Goal: Find specific page/section: Find specific page/section

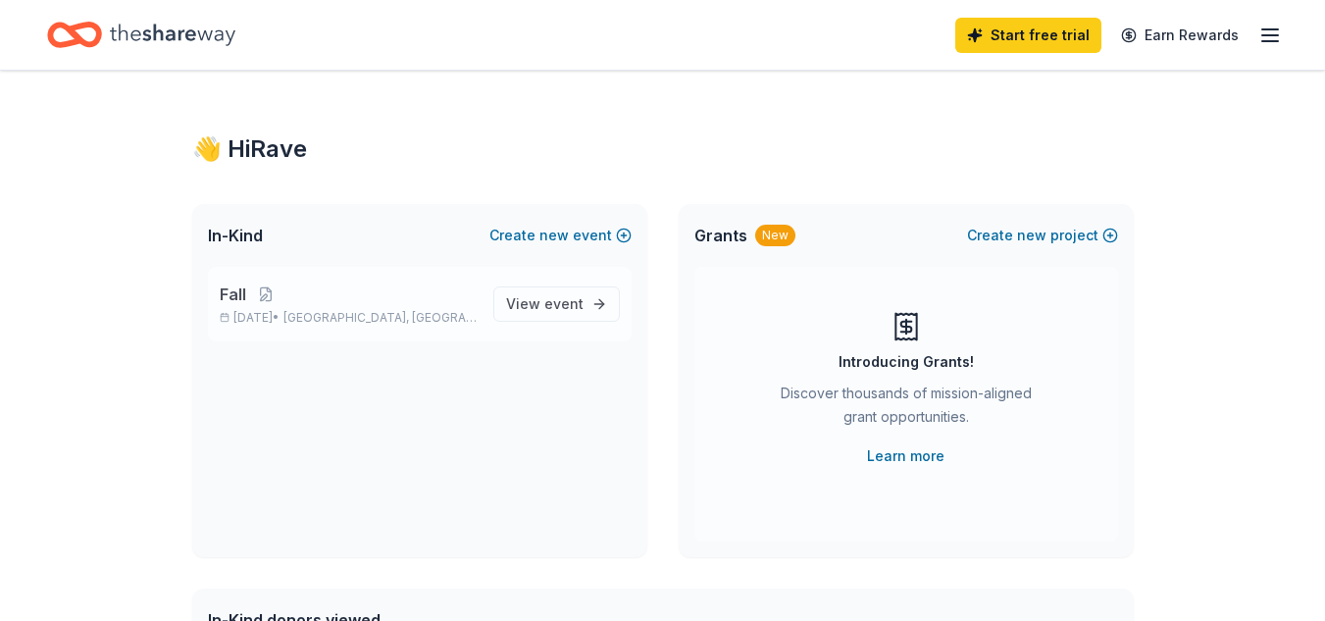
click at [309, 295] on p "Fall" at bounding box center [349, 295] width 258 height 24
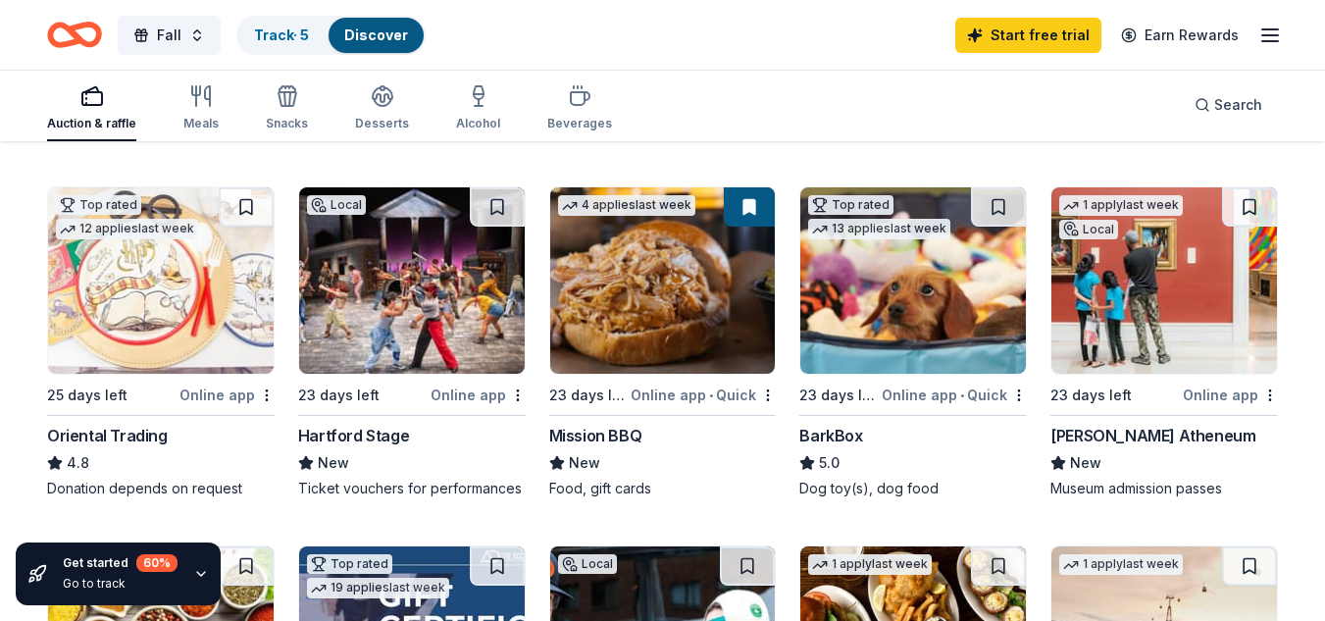
scroll to position [190, 0]
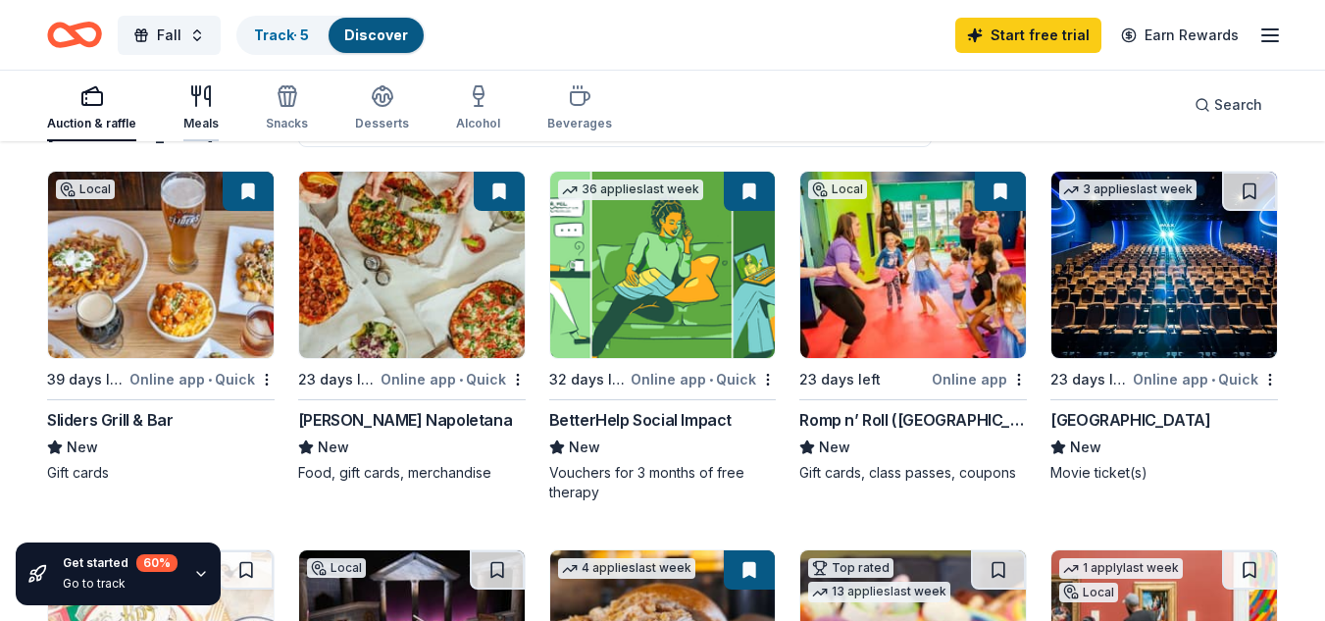
click at [211, 92] on icon "button" at bounding box center [201, 96] width 24 height 24
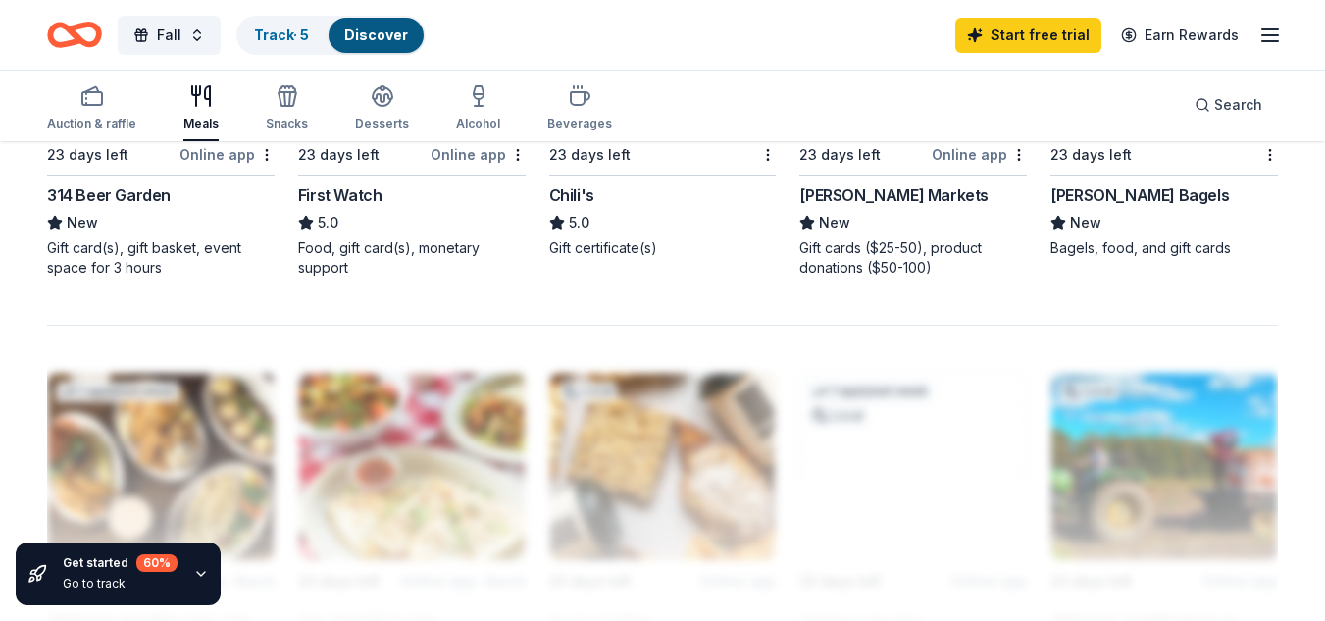
scroll to position [1721, 0]
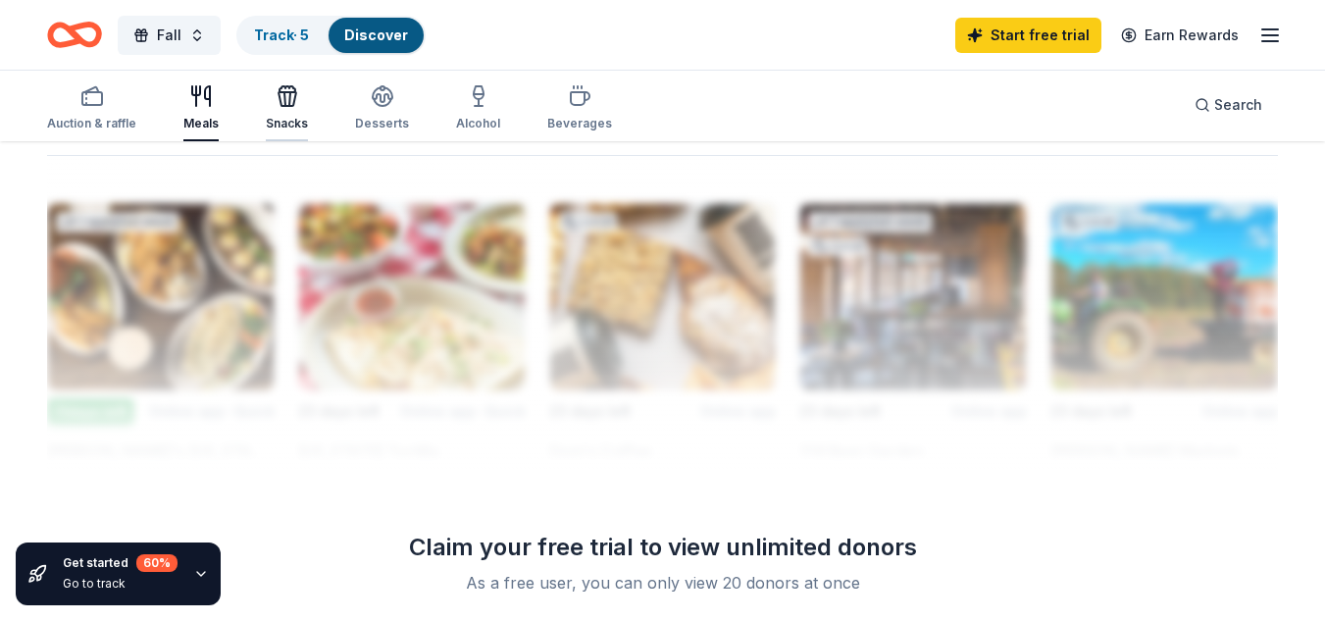
click at [285, 94] on icon "button" at bounding box center [285, 99] width 1 height 14
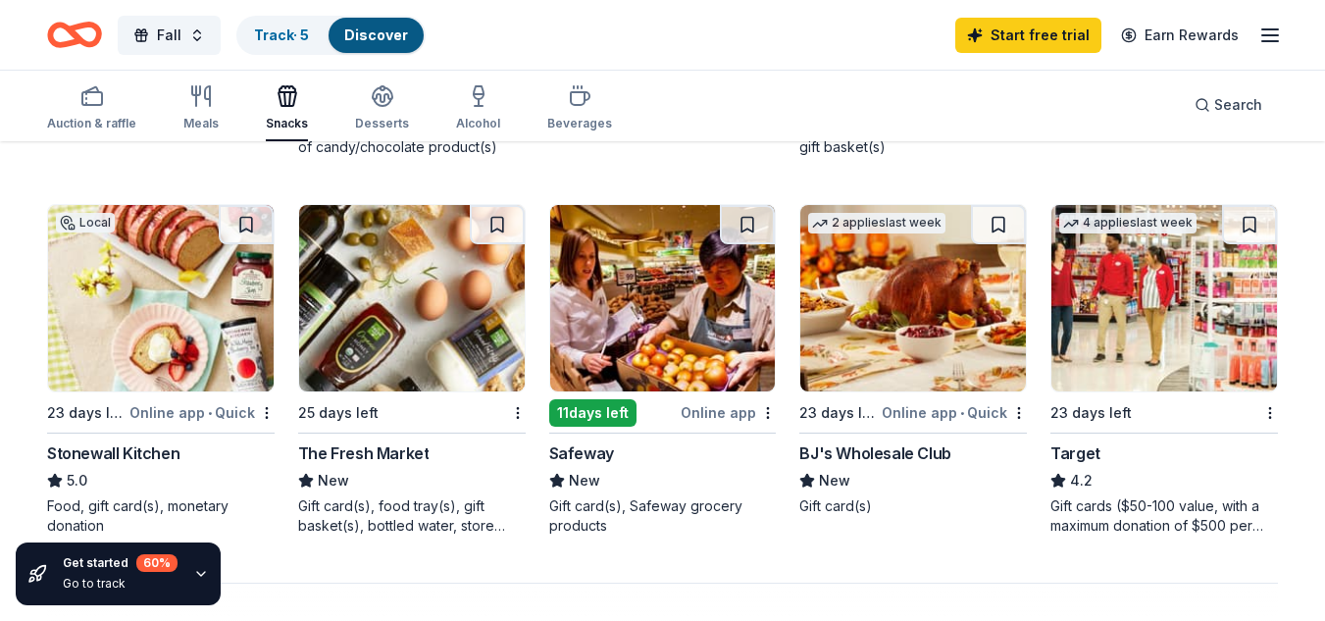
scroll to position [1377, 0]
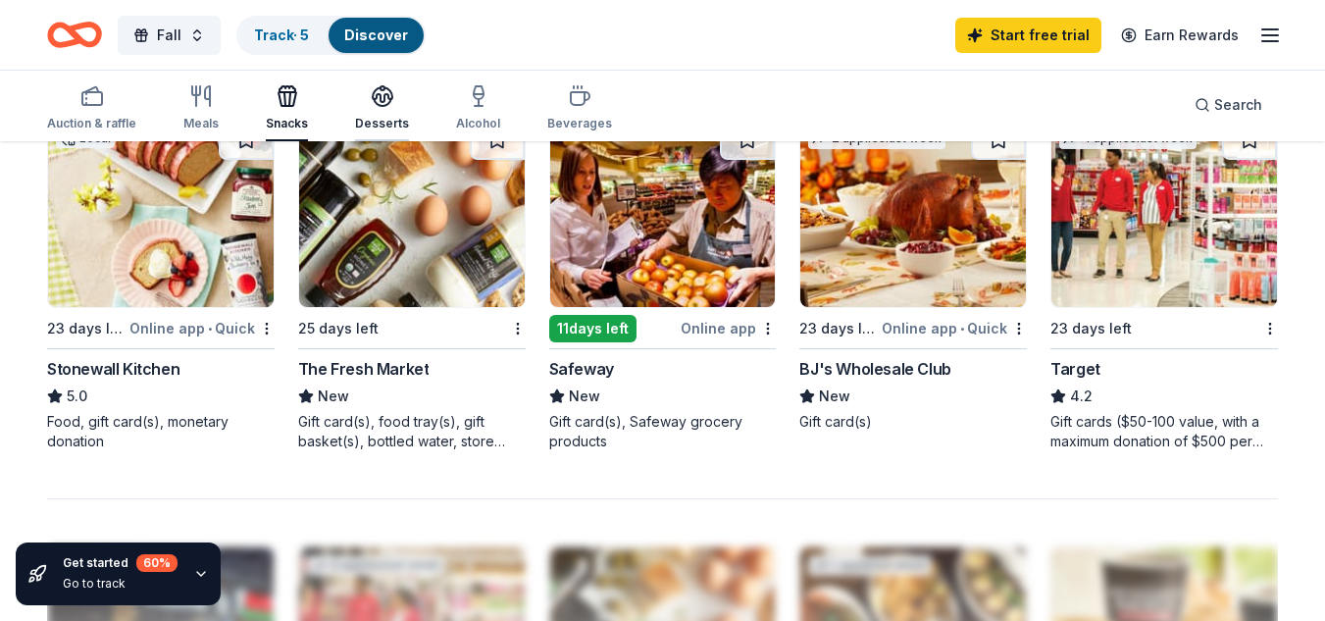
click at [377, 105] on icon "button" at bounding box center [383, 102] width 18 height 7
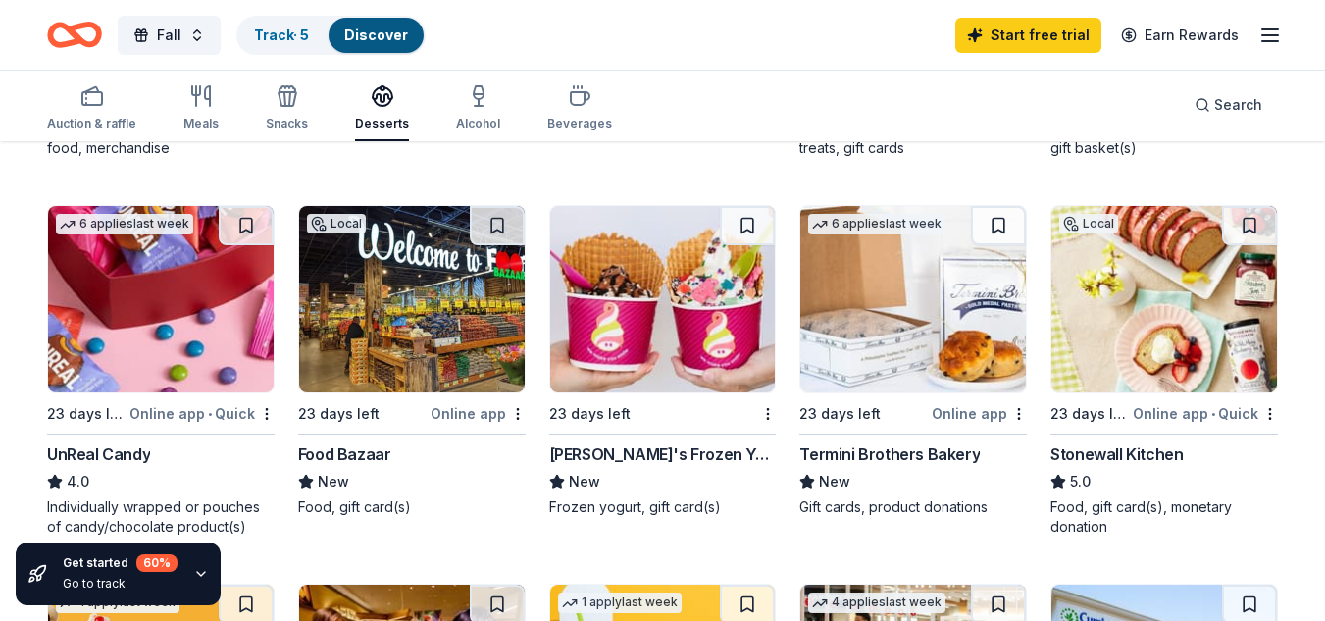
scroll to position [437, 0]
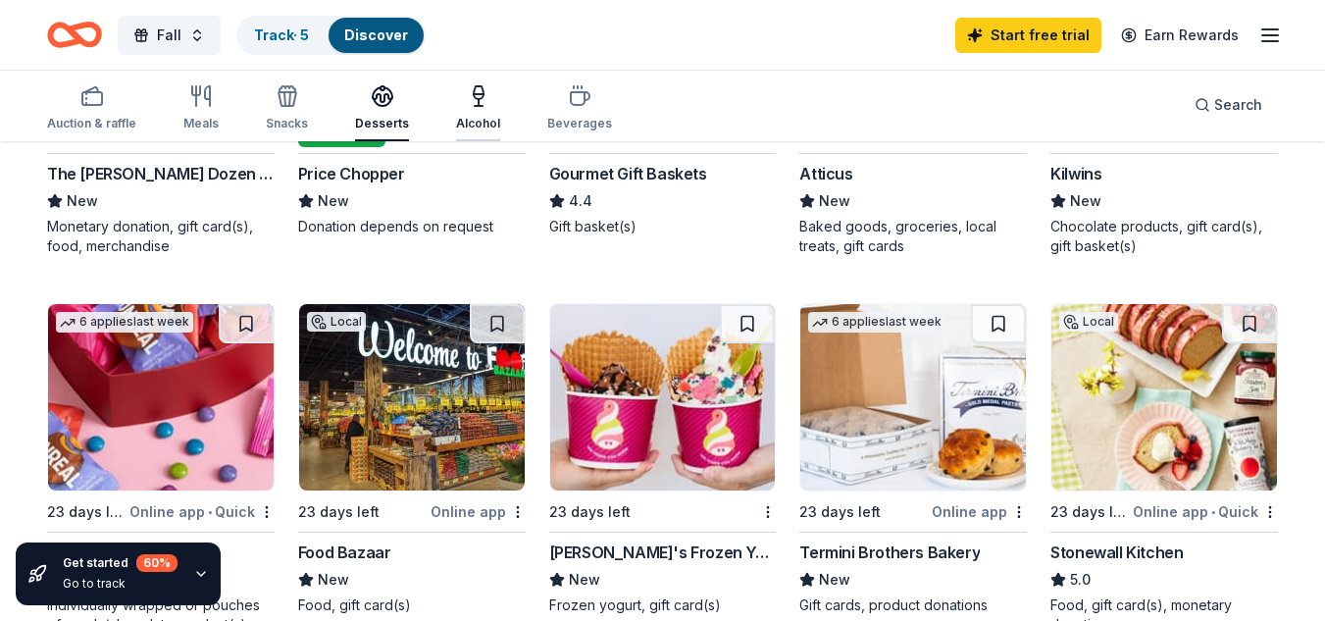
click at [473, 96] on icon "button" at bounding box center [479, 96] width 24 height 24
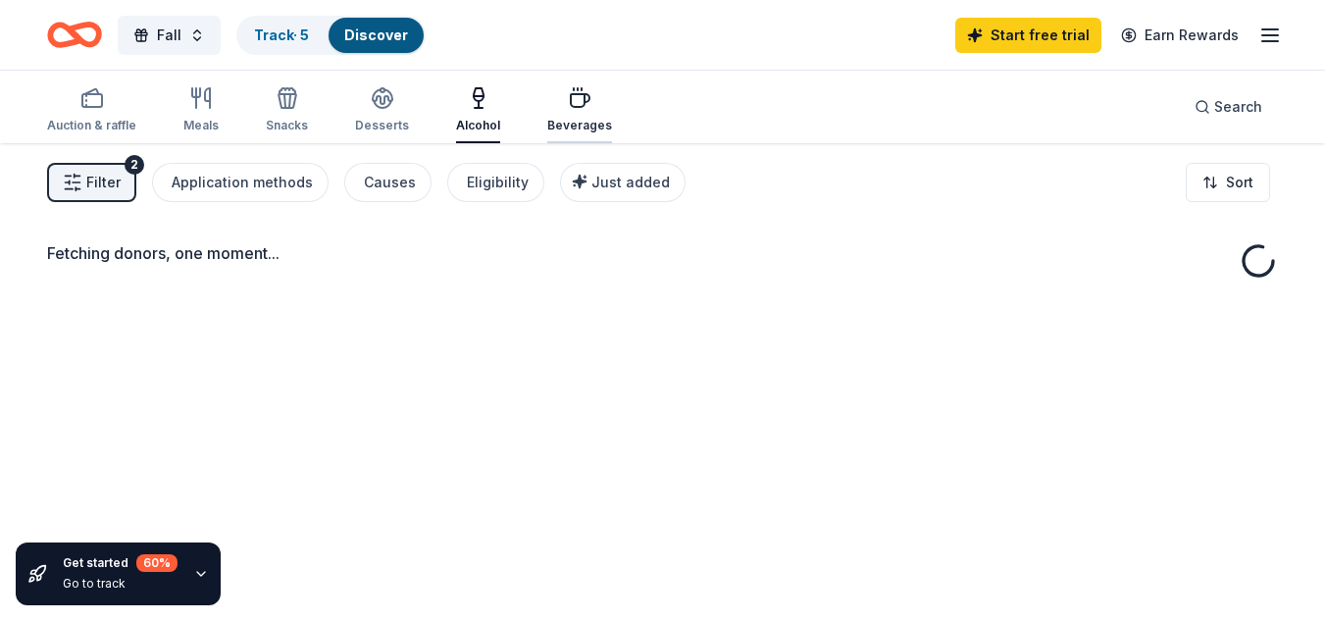
click at [573, 101] on icon "button" at bounding box center [580, 98] width 24 height 24
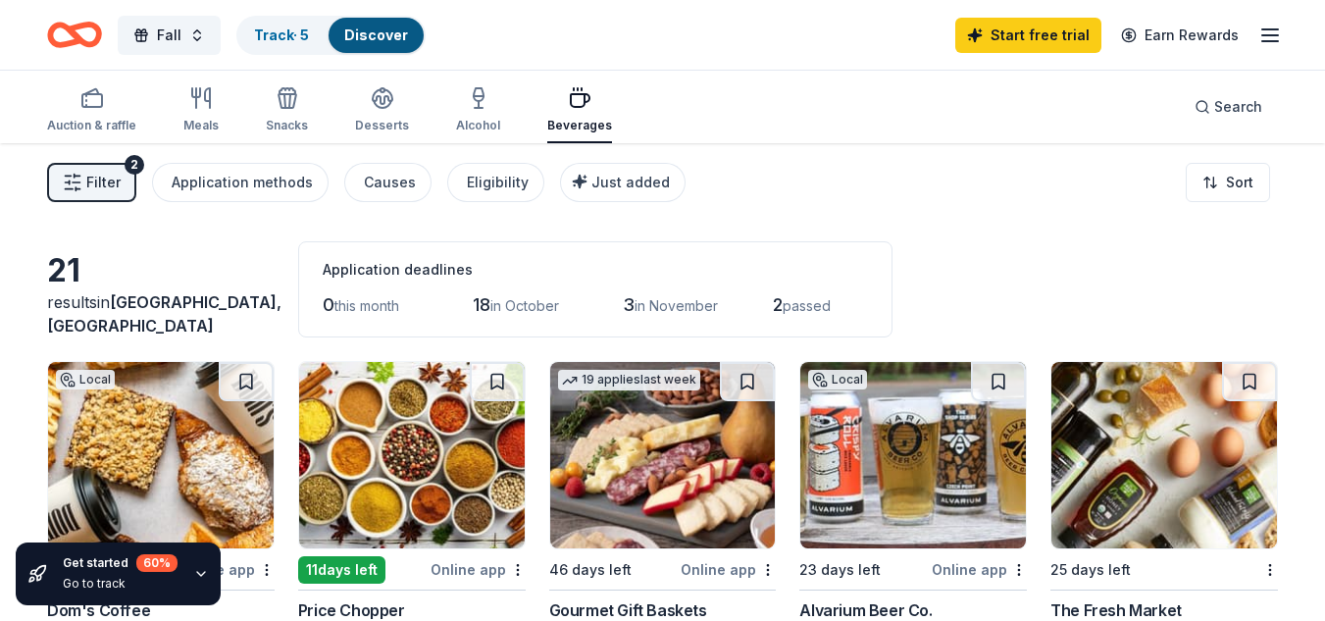
click at [571, 103] on icon "button" at bounding box center [580, 98] width 24 height 24
